Goal: Use online tool/utility: Utilize a website feature to perform a specific function

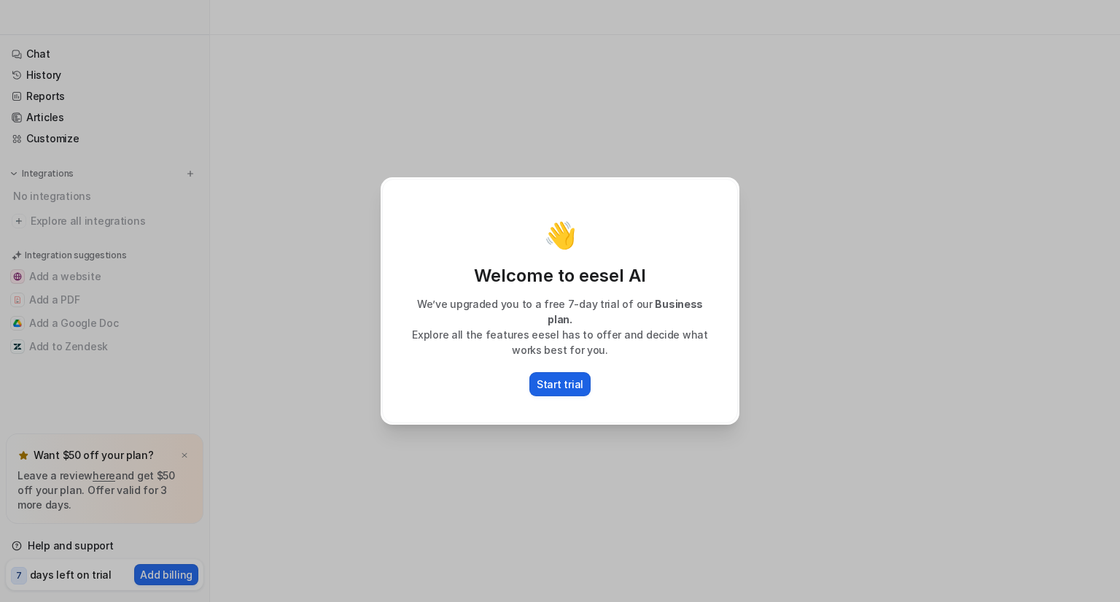
click at [580, 378] on p "Start trial" at bounding box center [560, 383] width 47 height 15
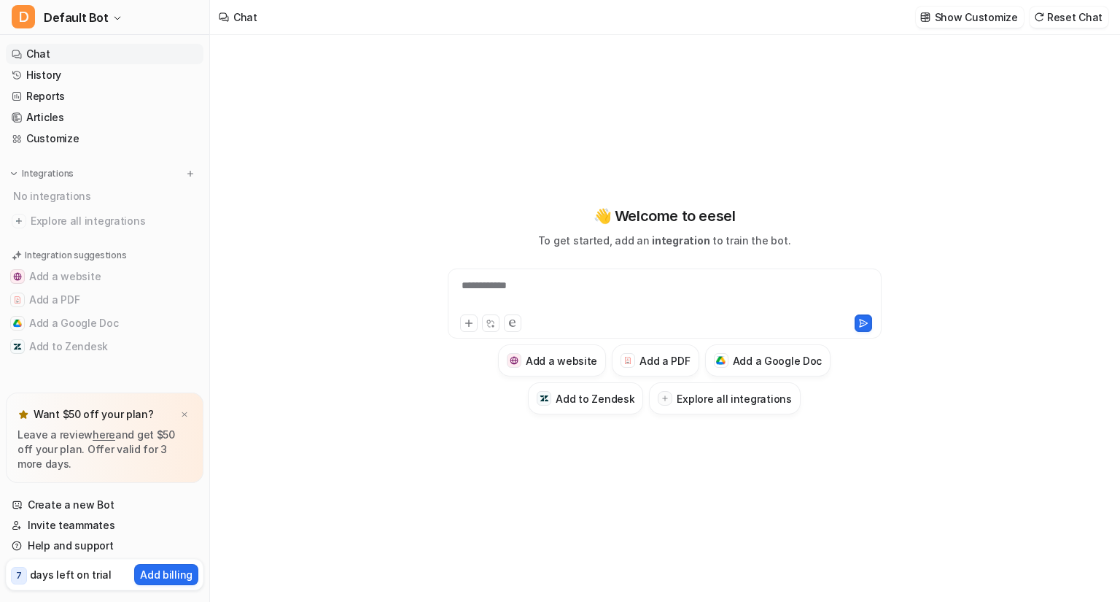
type textarea "**********"
click at [550, 285] on div at bounding box center [664, 295] width 427 height 34
paste div
click at [493, 292] on div "**********" at bounding box center [664, 295] width 427 height 34
click at [187, 417] on img at bounding box center [184, 414] width 9 height 9
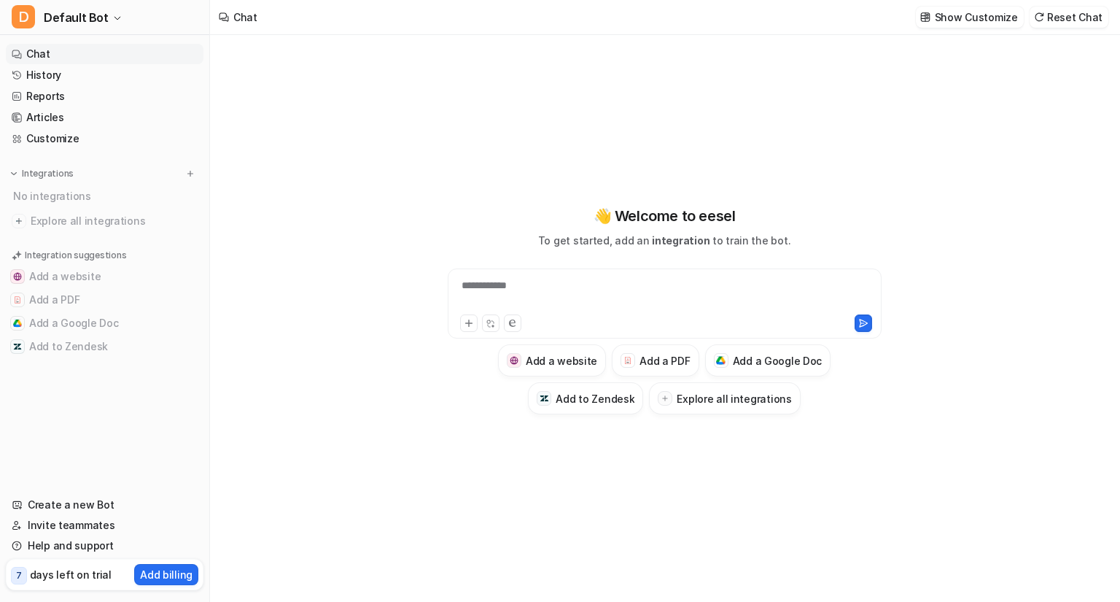
click at [521, 275] on div "**********" at bounding box center [665, 303] width 434 height 70
paste div
click at [516, 279] on div at bounding box center [664, 295] width 427 height 34
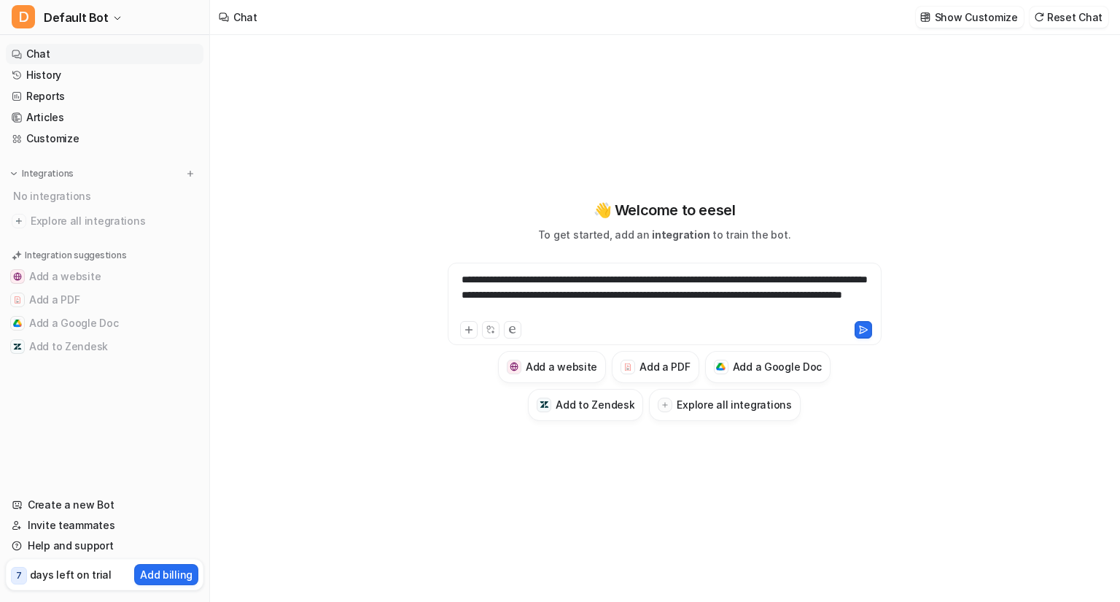
click at [875, 326] on div at bounding box center [664, 328] width 427 height 20
click at [863, 325] on icon at bounding box center [863, 329] width 10 height 10
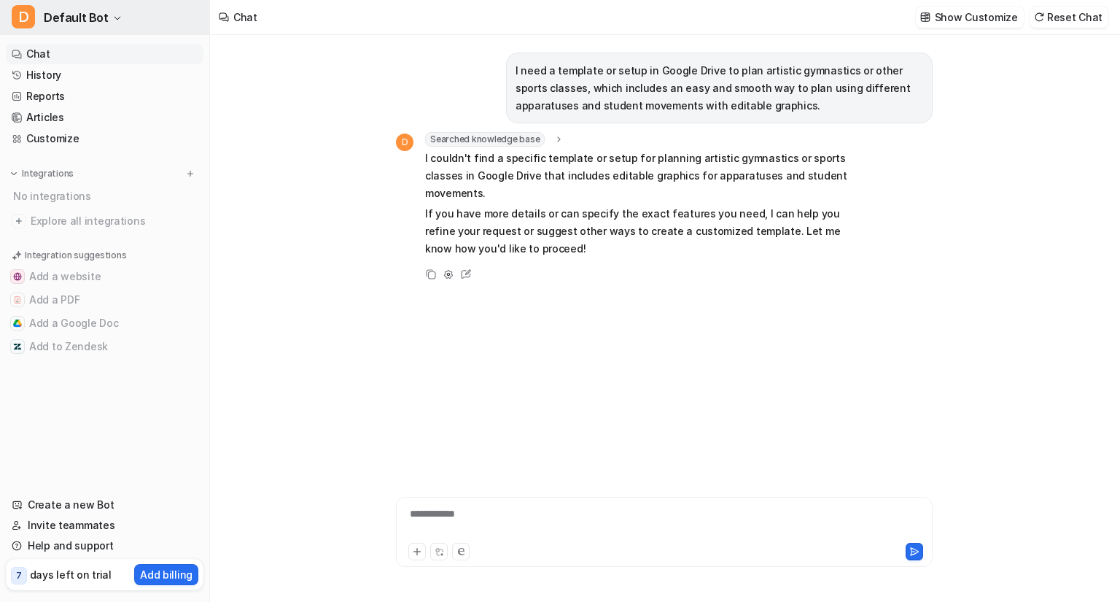
click at [79, 12] on span "Default Bot" at bounding box center [76, 17] width 65 height 20
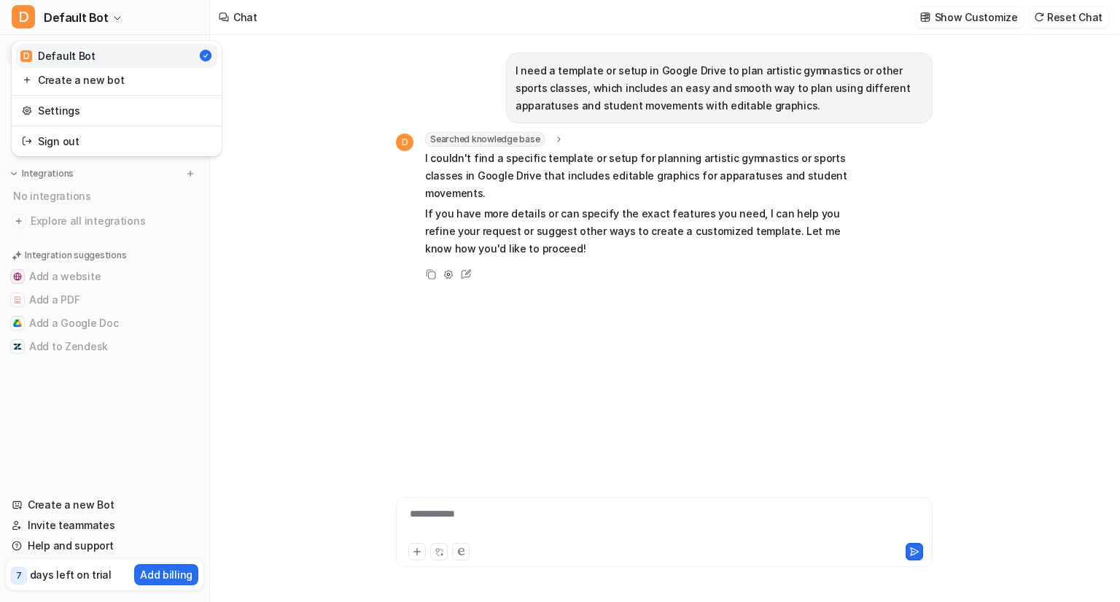
click at [147, 401] on div "D Default Bot D Default Bot Create a new bot Settings Sign out Chat History Rep…" at bounding box center [105, 301] width 210 height 602
click at [970, 14] on p "Show Customize" at bounding box center [976, 16] width 83 height 15
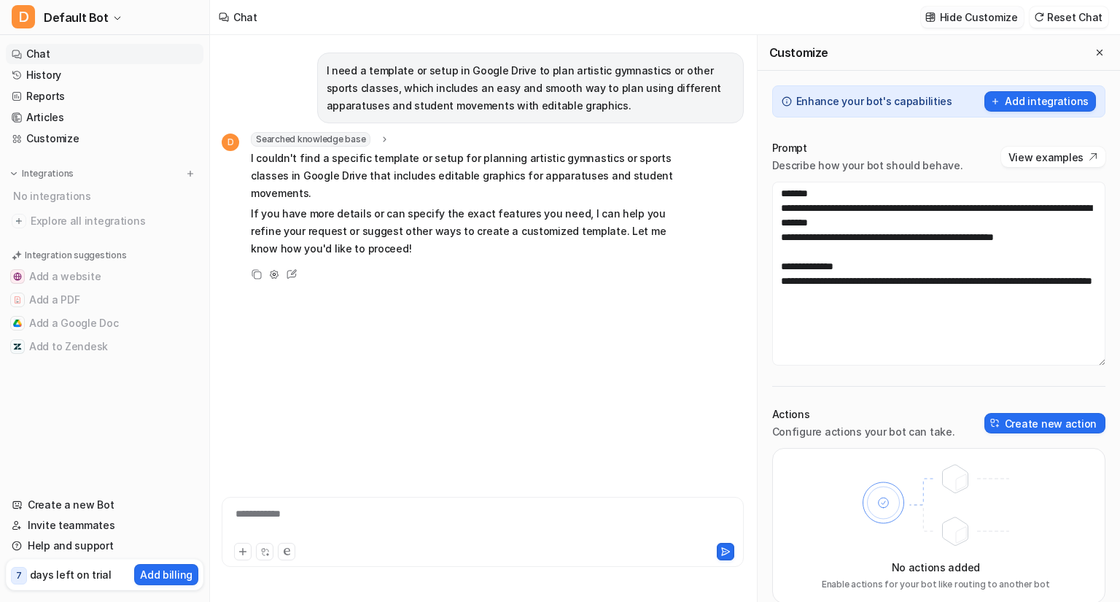
click at [970, 14] on p "Hide Customize" at bounding box center [979, 16] width 78 height 15
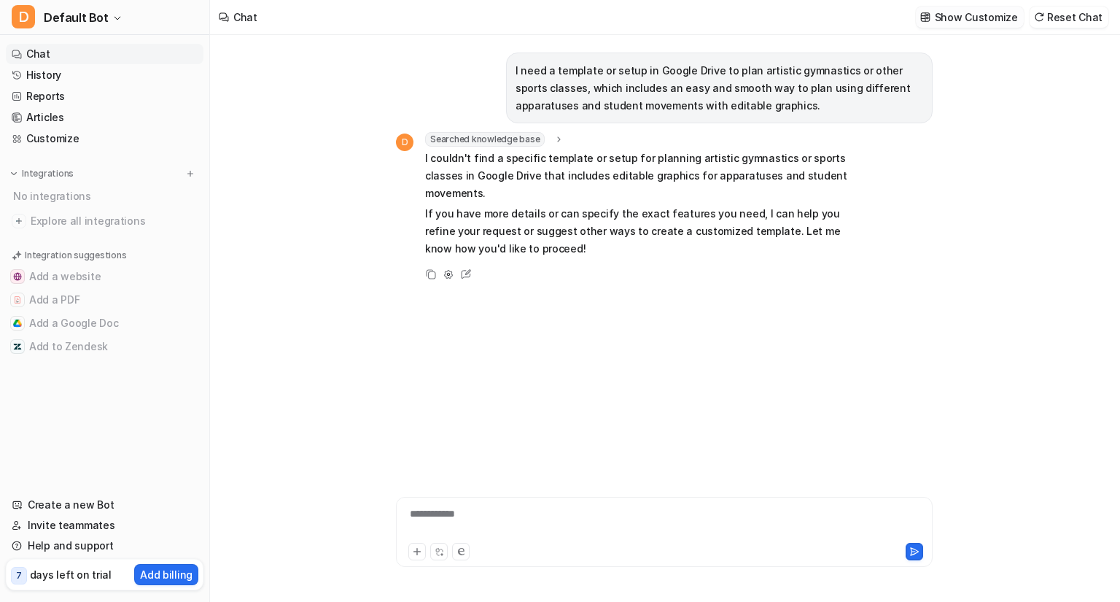
click at [970, 14] on p "Show Customize" at bounding box center [976, 16] width 83 height 15
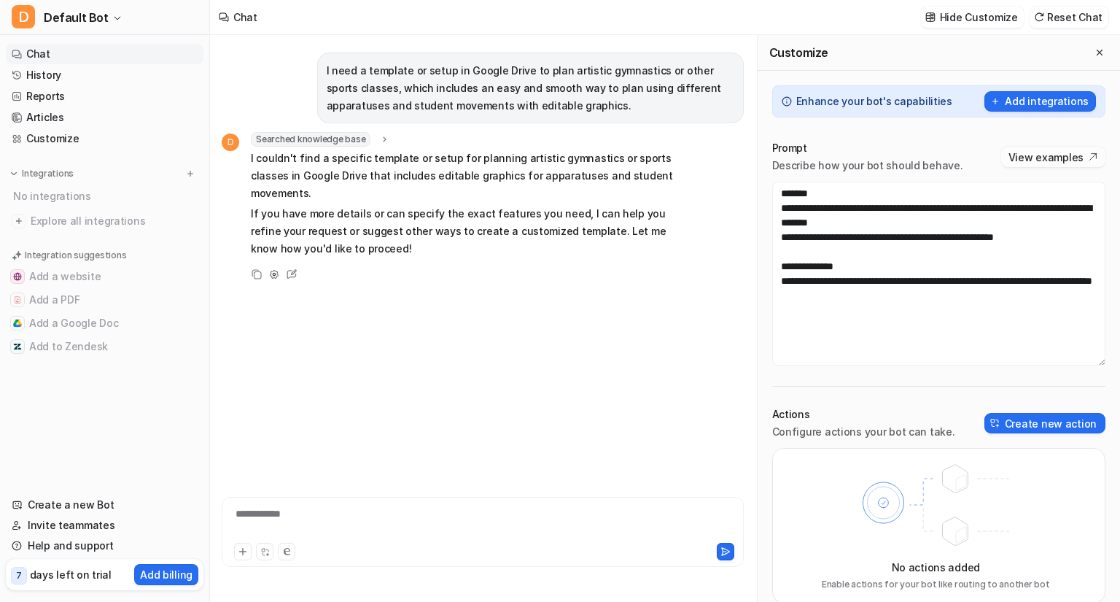
drag, startPoint x: 1024, startPoint y: 160, endPoint x: 1043, endPoint y: 152, distance: 20.2
click at [1043, 152] on button "View examples" at bounding box center [1053, 157] width 104 height 20
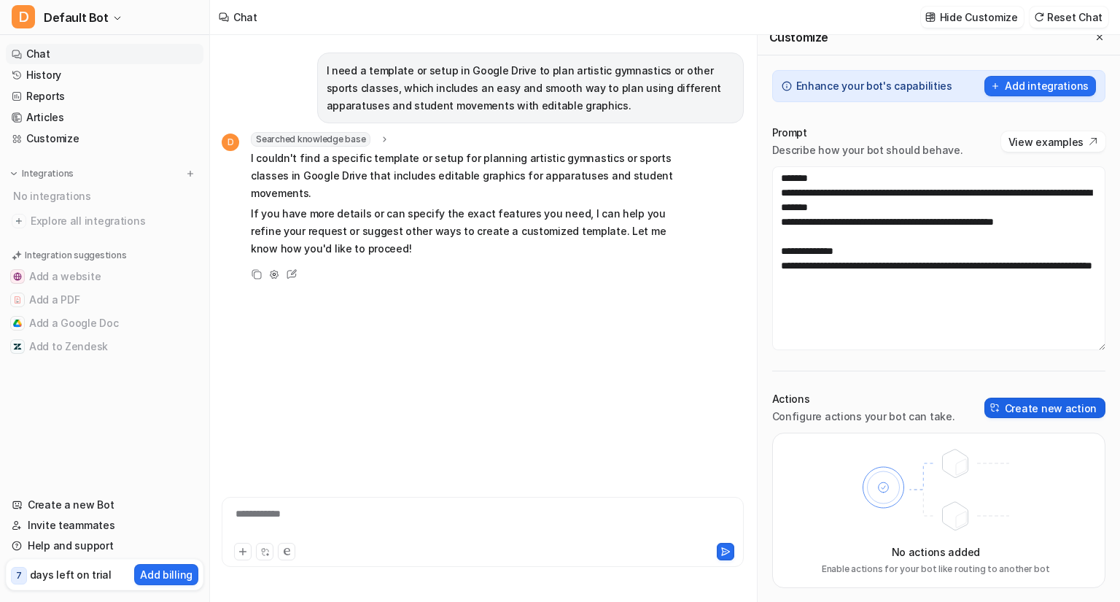
click at [1022, 408] on button "Create new action" at bounding box center [1044, 407] width 121 height 20
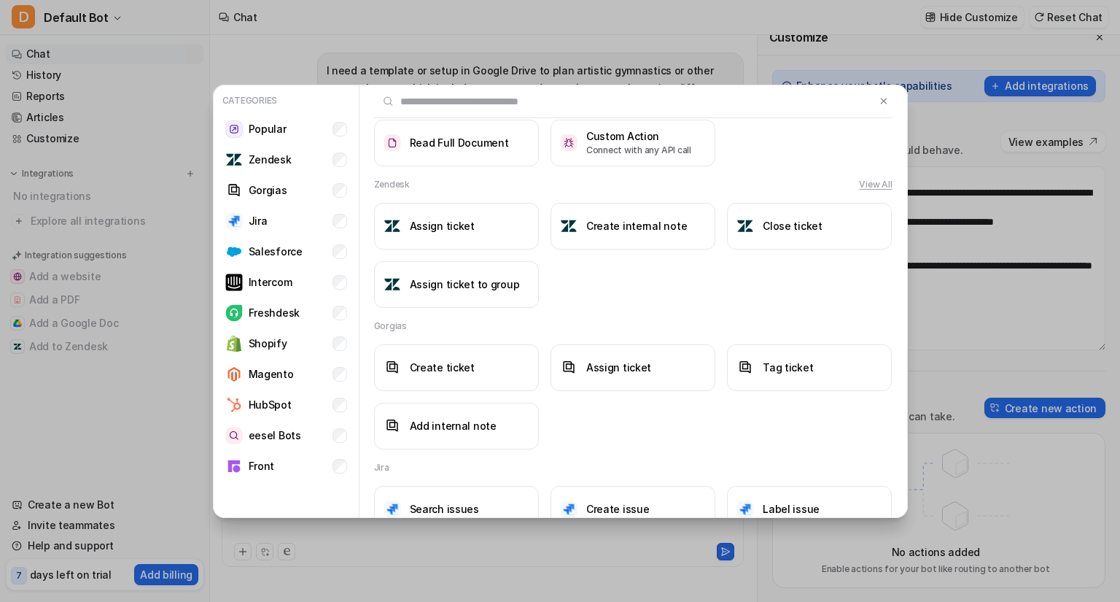
scroll to position [0, 0]
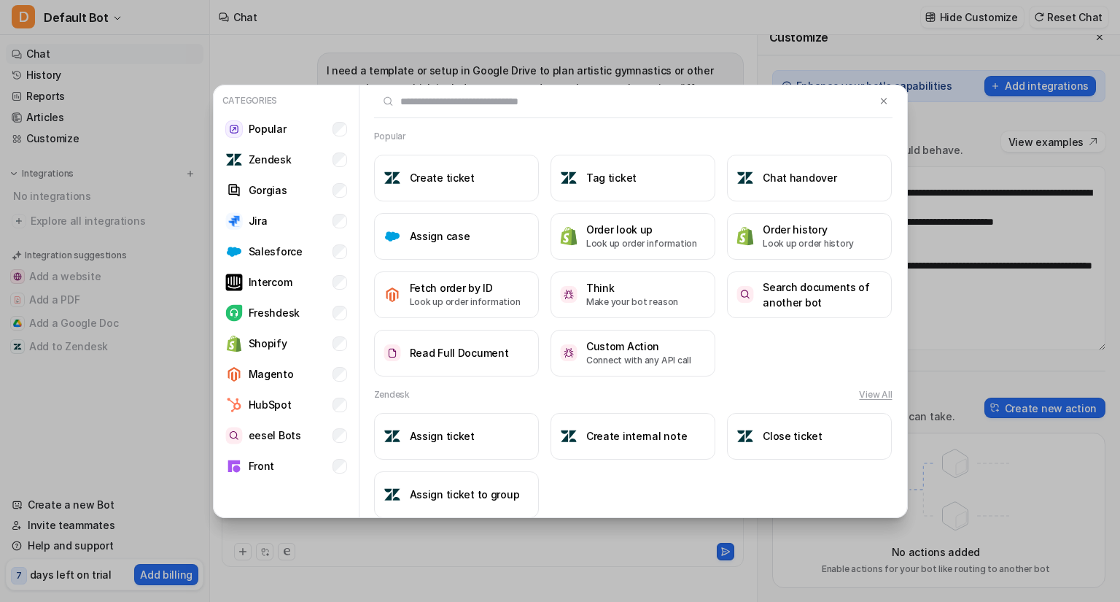
click at [857, 113] on input "text" at bounding box center [625, 101] width 502 height 32
click at [870, 111] on div at bounding box center [633, 101] width 518 height 33
click at [879, 106] on img at bounding box center [884, 101] width 10 height 11
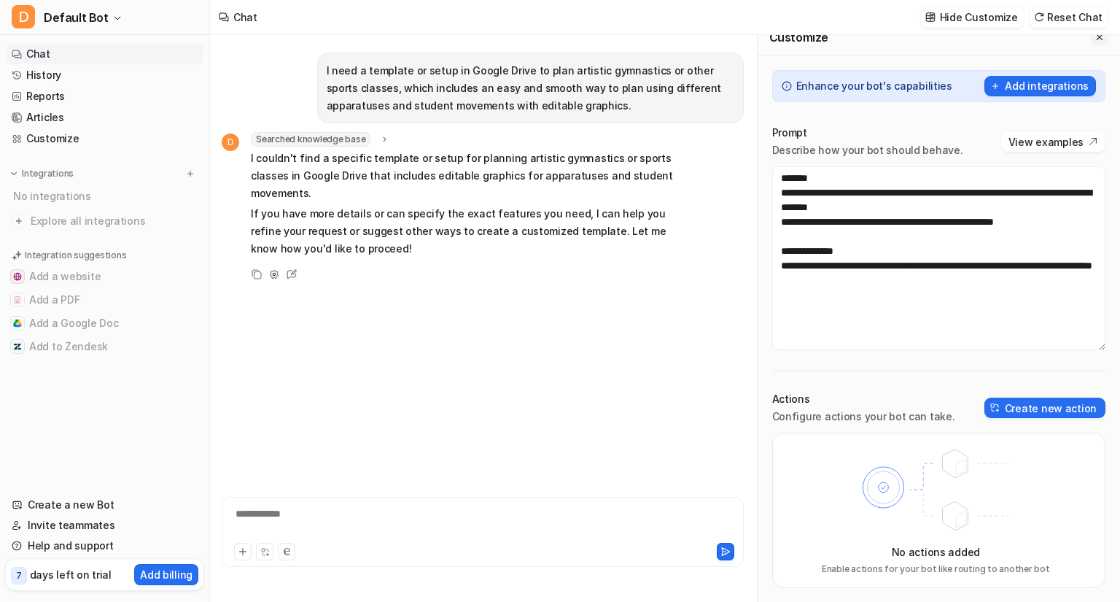
click at [1094, 37] on icon "Close flyout" at bounding box center [1099, 37] width 10 height 10
